Goal: Task Accomplishment & Management: Manage account settings

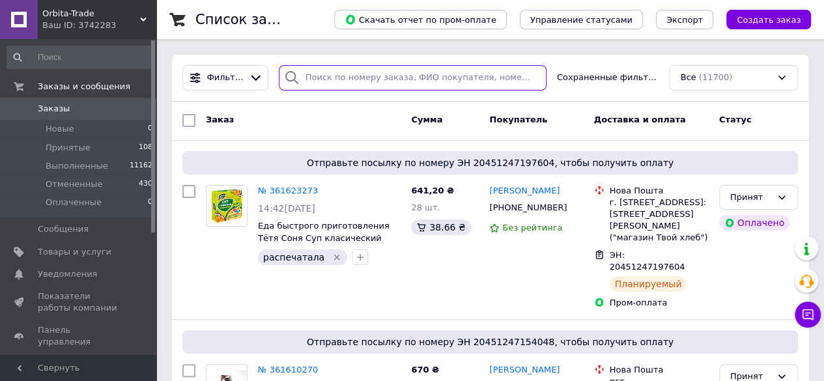
click at [328, 75] on input "search" at bounding box center [413, 77] width 268 height 25
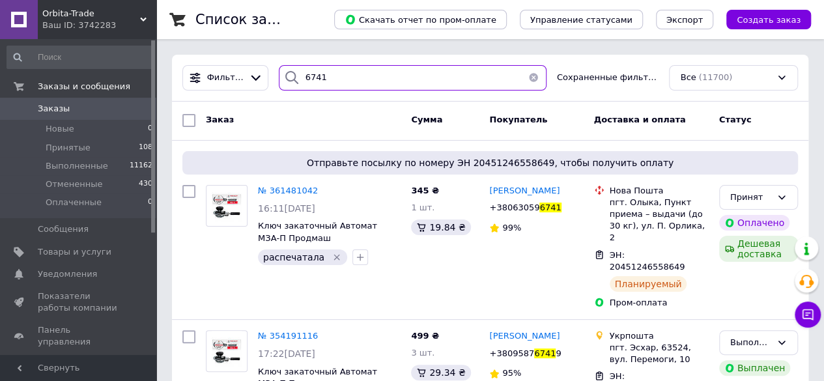
type input "6741"
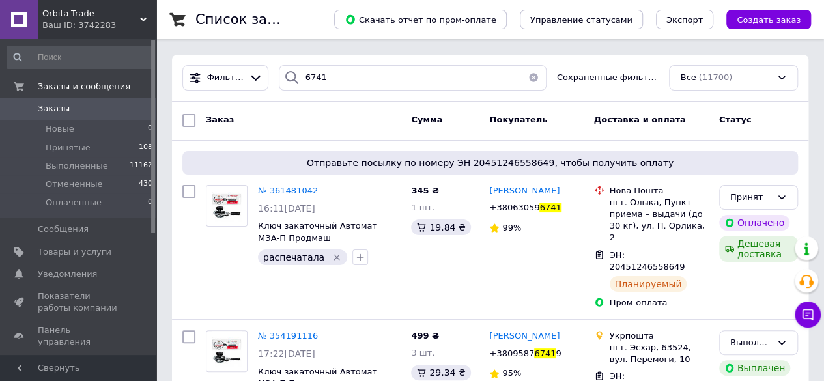
click at [530, 78] on button "button" at bounding box center [534, 77] width 26 height 25
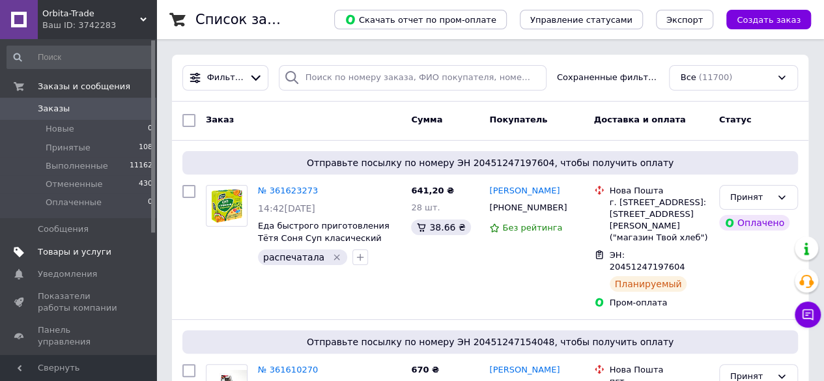
click at [82, 252] on span "Товары и услуги" at bounding box center [75, 252] width 74 height 12
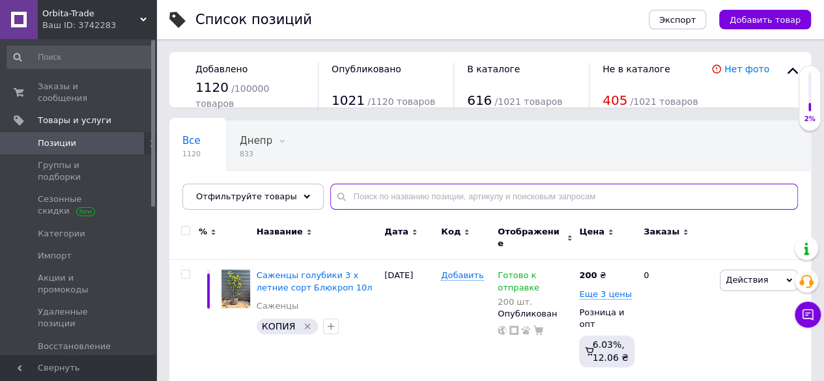
click at [356, 199] on input "text" at bounding box center [564, 197] width 468 height 26
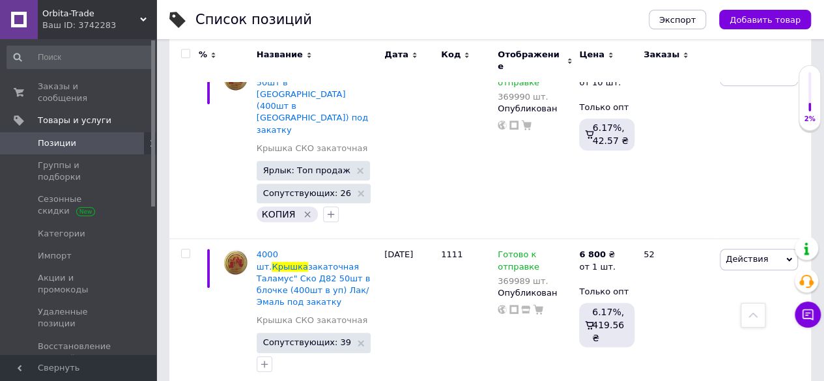
scroll to position [2857, 0]
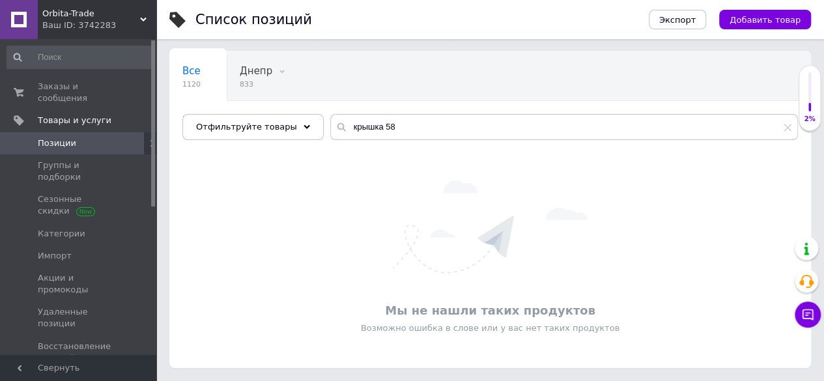
scroll to position [68, 0]
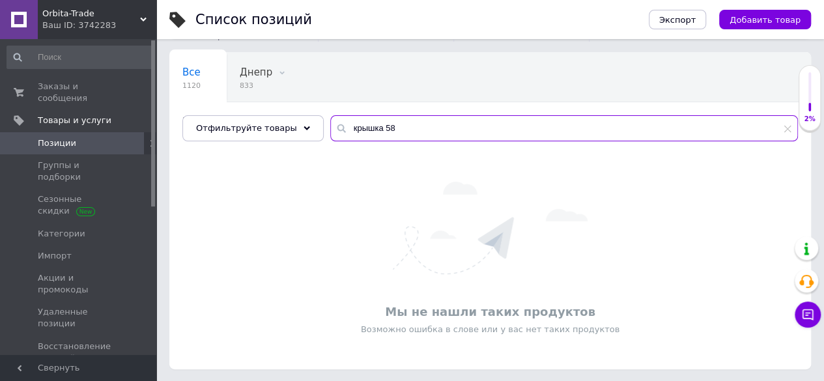
click at [368, 127] on input "крышка 58" at bounding box center [564, 128] width 468 height 26
click at [376, 126] on input "крышка д 58" at bounding box center [564, 128] width 468 height 26
type input "крышка д58"
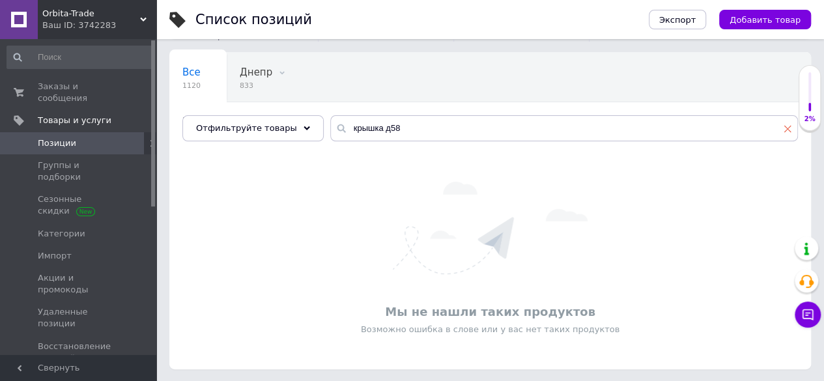
click at [787, 128] on use at bounding box center [788, 128] width 7 height 7
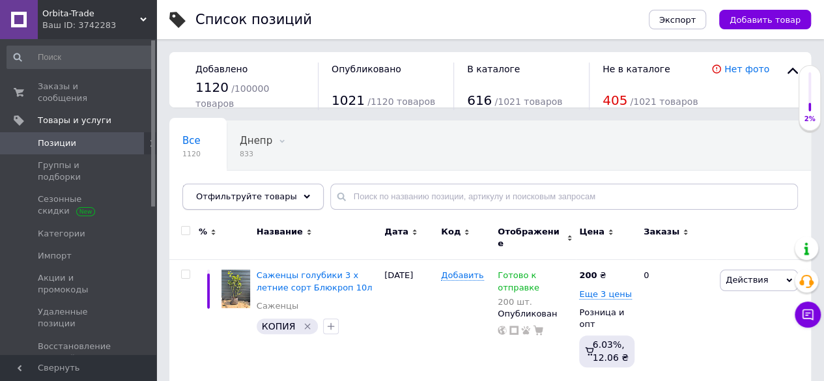
click at [304, 194] on icon at bounding box center [307, 197] width 7 height 7
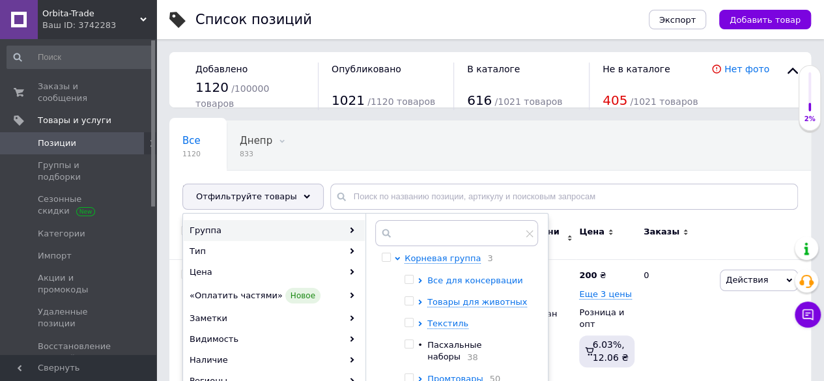
click at [467, 278] on span "Все для консервации" at bounding box center [475, 281] width 96 height 10
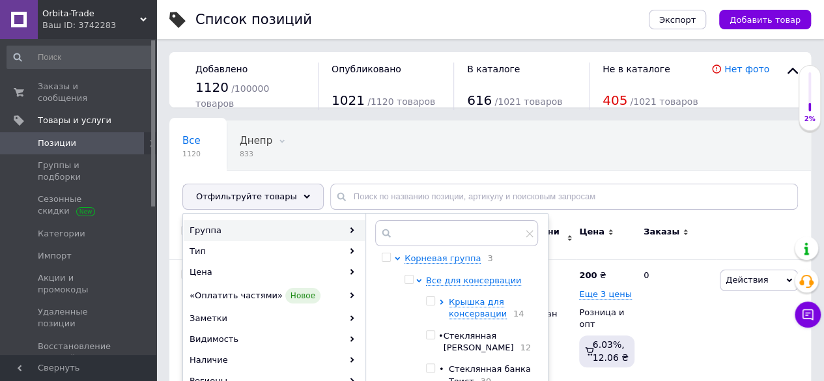
click at [430, 367] on input "checkbox" at bounding box center [430, 368] width 8 height 8
checkbox input "true"
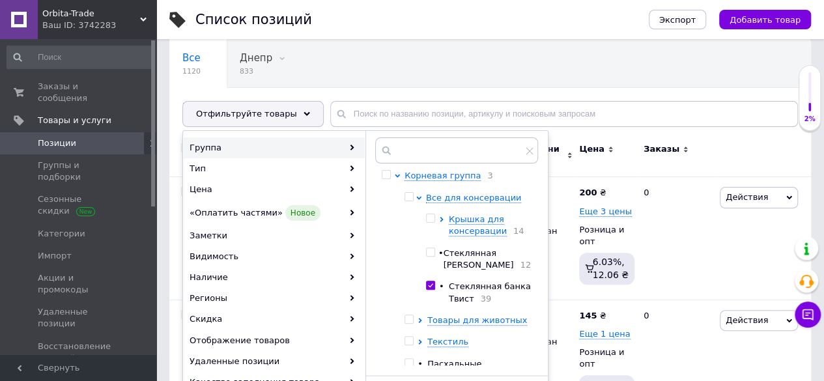
scroll to position [176, 0]
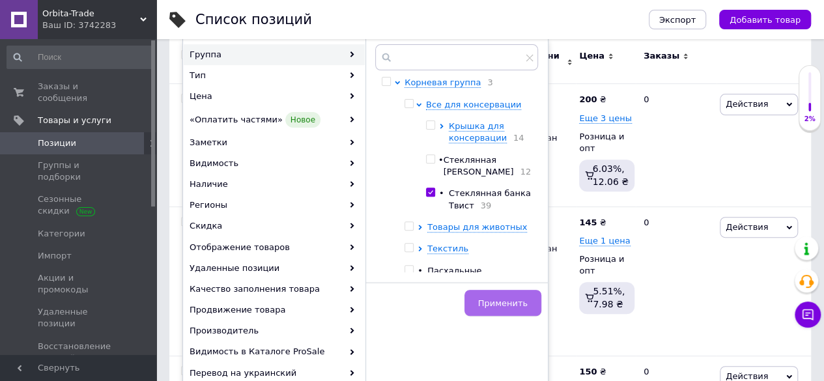
click at [487, 306] on span "Применить" at bounding box center [503, 303] width 50 height 10
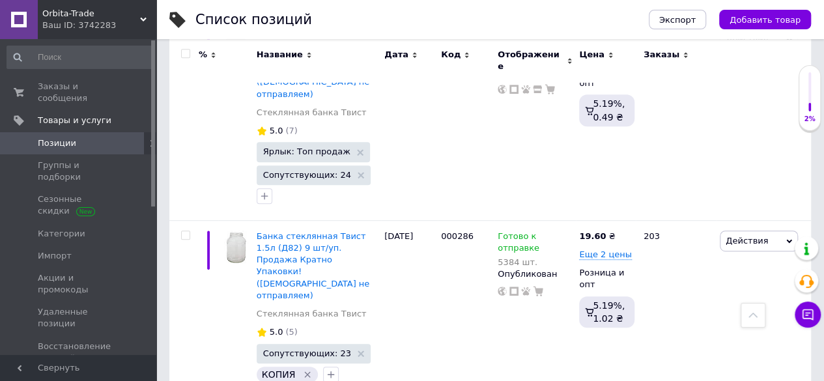
scroll to position [150, 0]
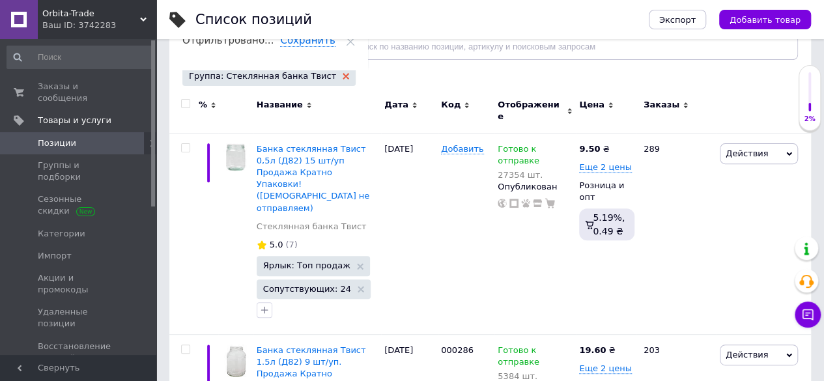
click at [343, 74] on icon at bounding box center [346, 76] width 7 height 7
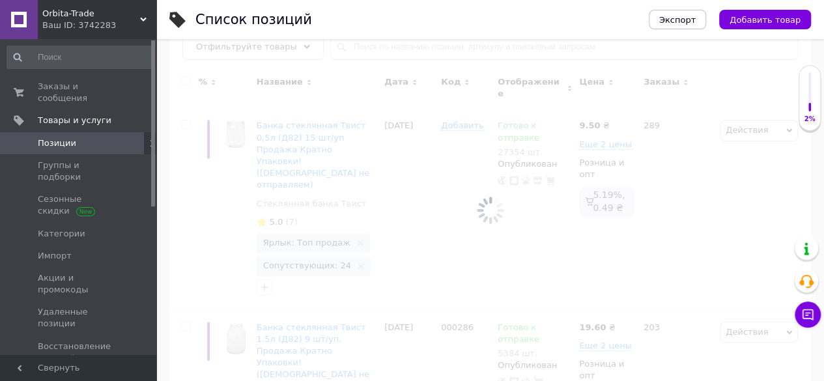
scroll to position [184, 0]
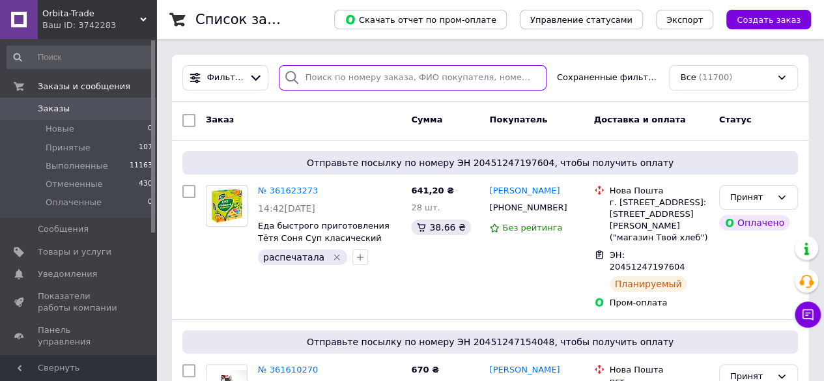
click at [315, 83] on input "search" at bounding box center [413, 77] width 268 height 25
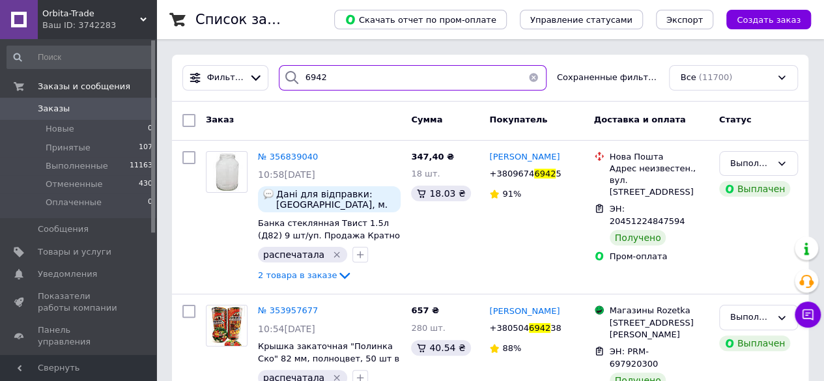
type input "6942"
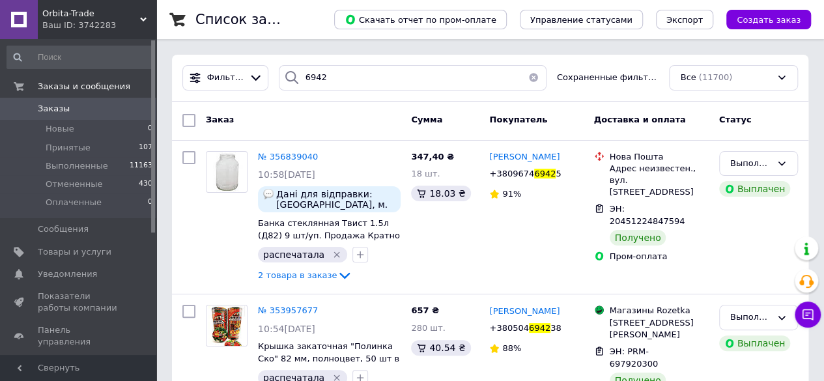
click at [532, 80] on button "button" at bounding box center [534, 77] width 26 height 25
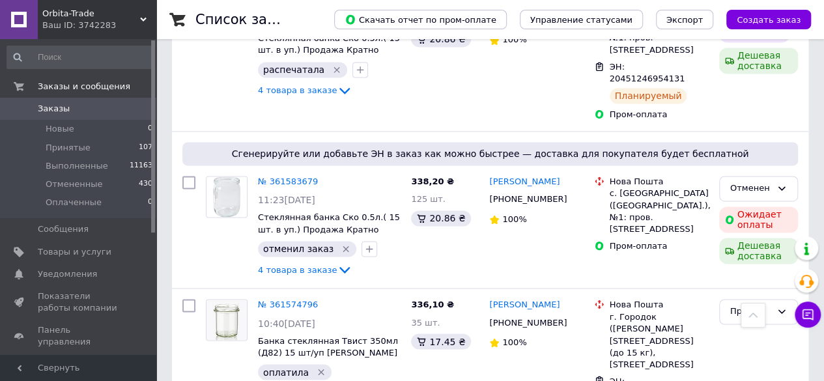
scroll to position [937, 0]
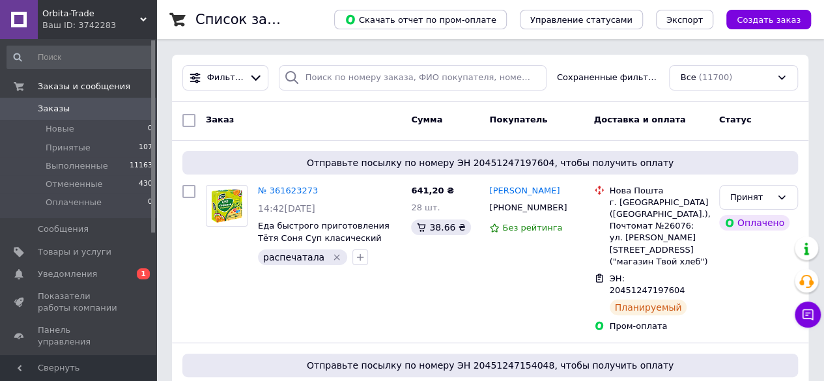
click at [63, 277] on span "Уведомления" at bounding box center [67, 274] width 59 height 12
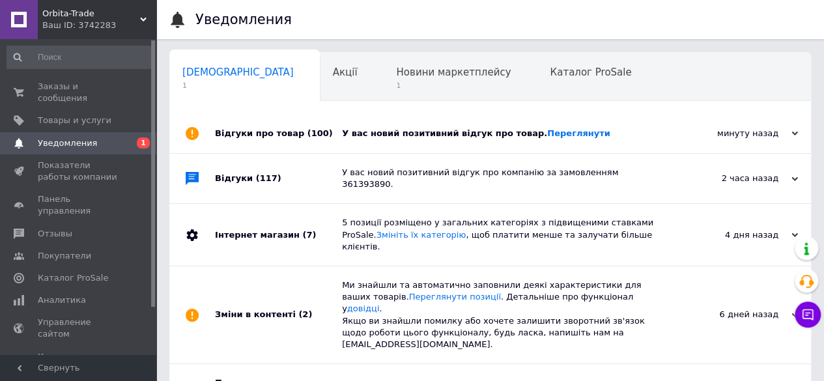
scroll to position [0, 4]
click at [547, 133] on link "Переглянути" at bounding box center [578, 133] width 63 height 10
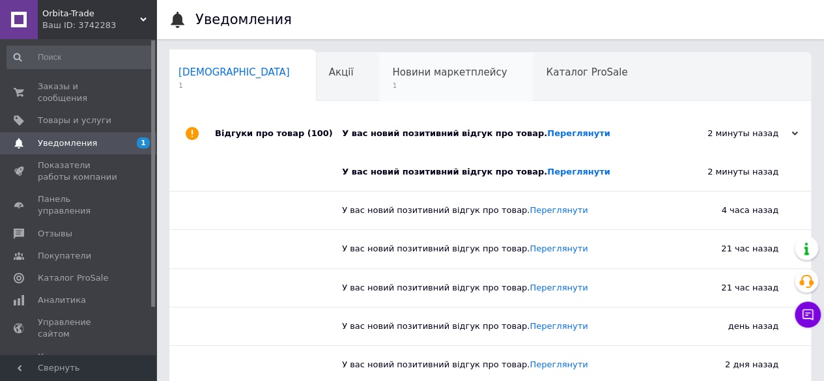
click at [392, 81] on span "1" at bounding box center [449, 86] width 115 height 10
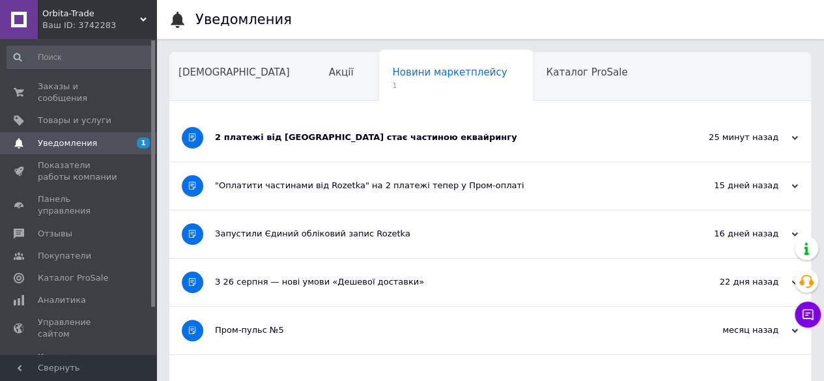
click at [349, 146] on div "2 платежі від Rozetka стає частиною еквайрингу" at bounding box center [441, 138] width 453 height 48
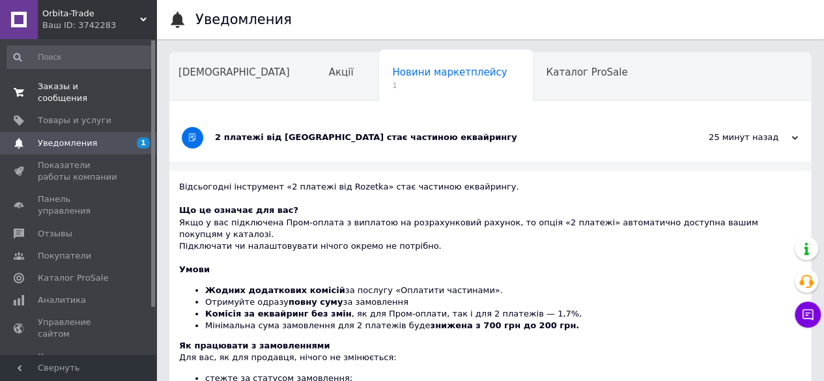
click at [105, 87] on span "Заказы и сообщения" at bounding box center [79, 92] width 83 height 23
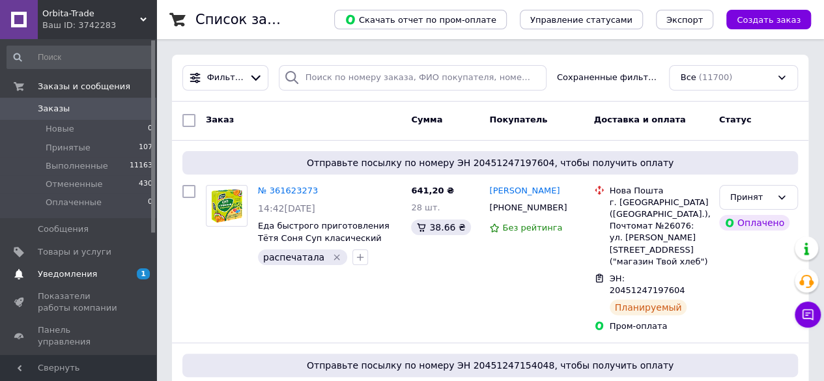
click at [82, 276] on span "Уведомления" at bounding box center [67, 274] width 59 height 12
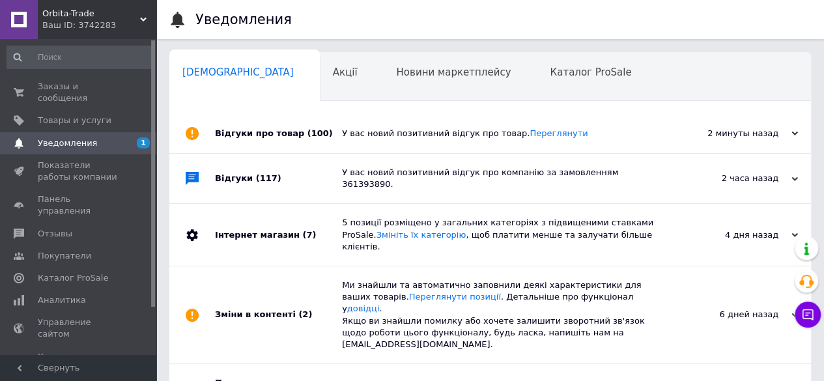
scroll to position [0, 4]
click at [546, 78] on span "Каталог ProSale" at bounding box center [586, 72] width 81 height 12
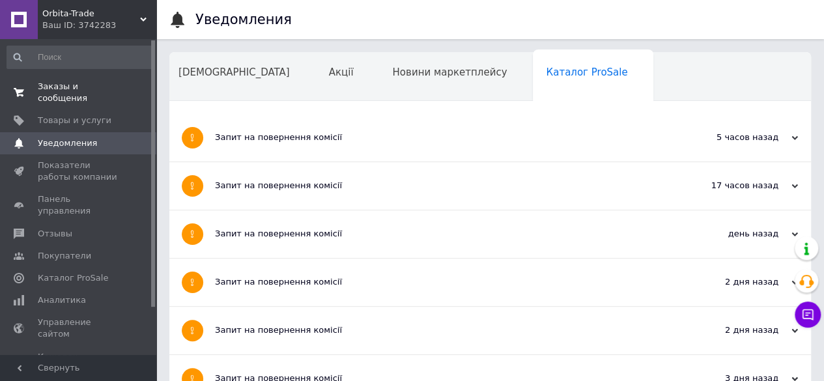
click at [81, 87] on span "Заказы и сообщения" at bounding box center [79, 92] width 83 height 23
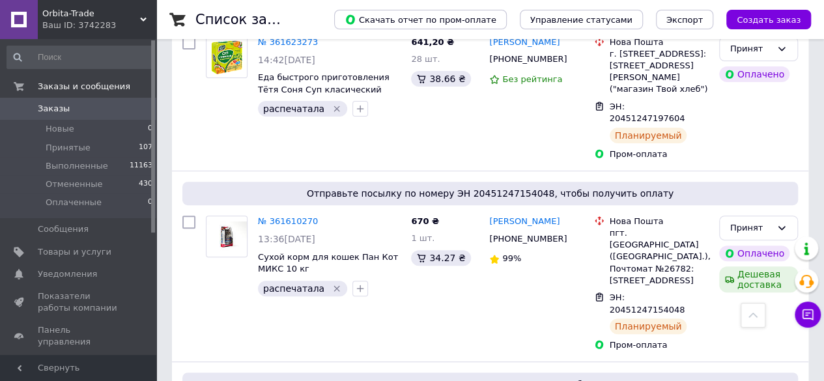
scroll to position [124, 0]
